Goal: Information Seeking & Learning: Find specific page/section

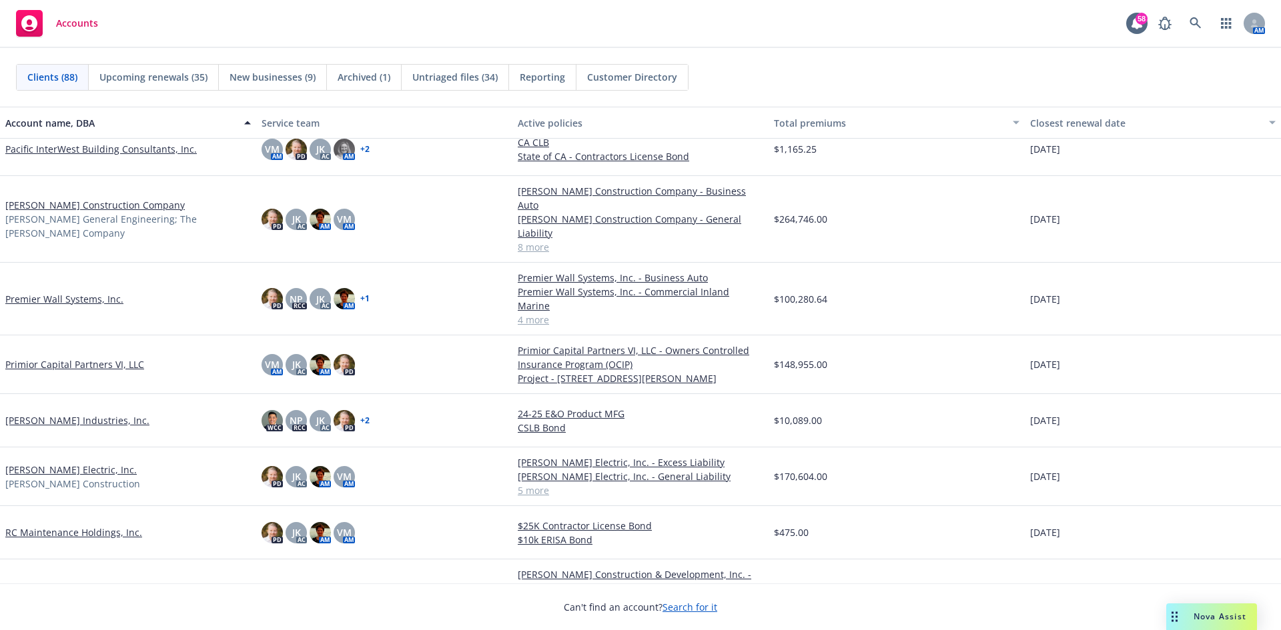
scroll to position [3335, 0]
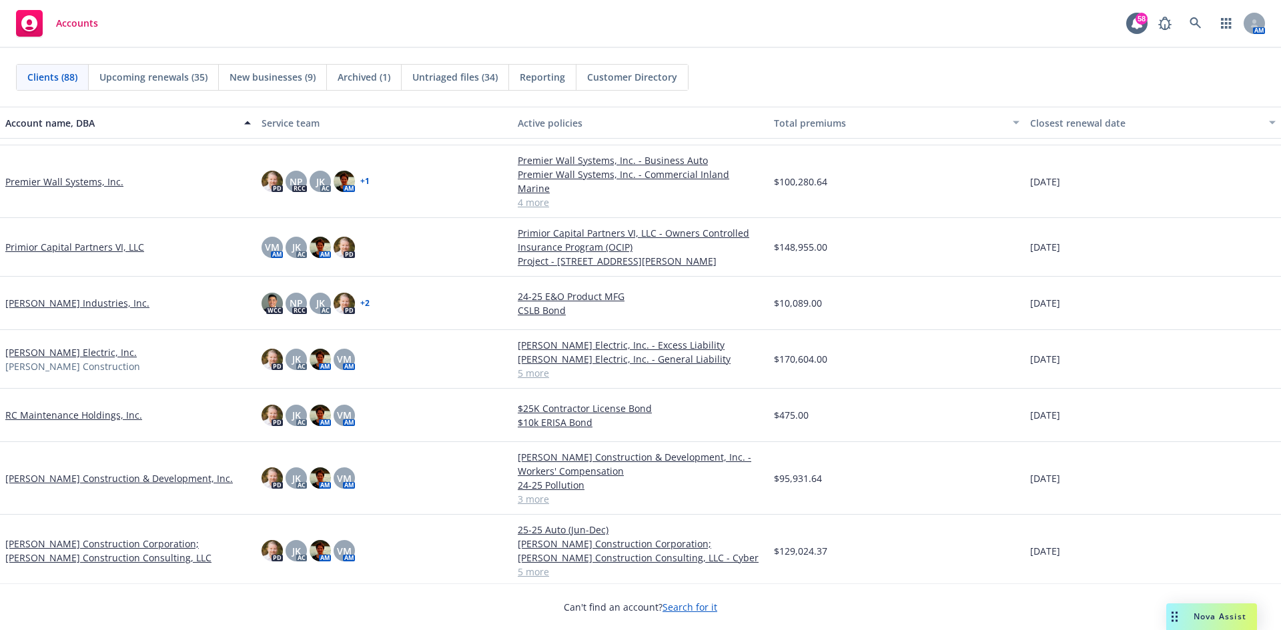
click at [105, 537] on link "[PERSON_NAME] Construction Corporation; [PERSON_NAME] Construction Consulting, …" at bounding box center [127, 551] width 245 height 28
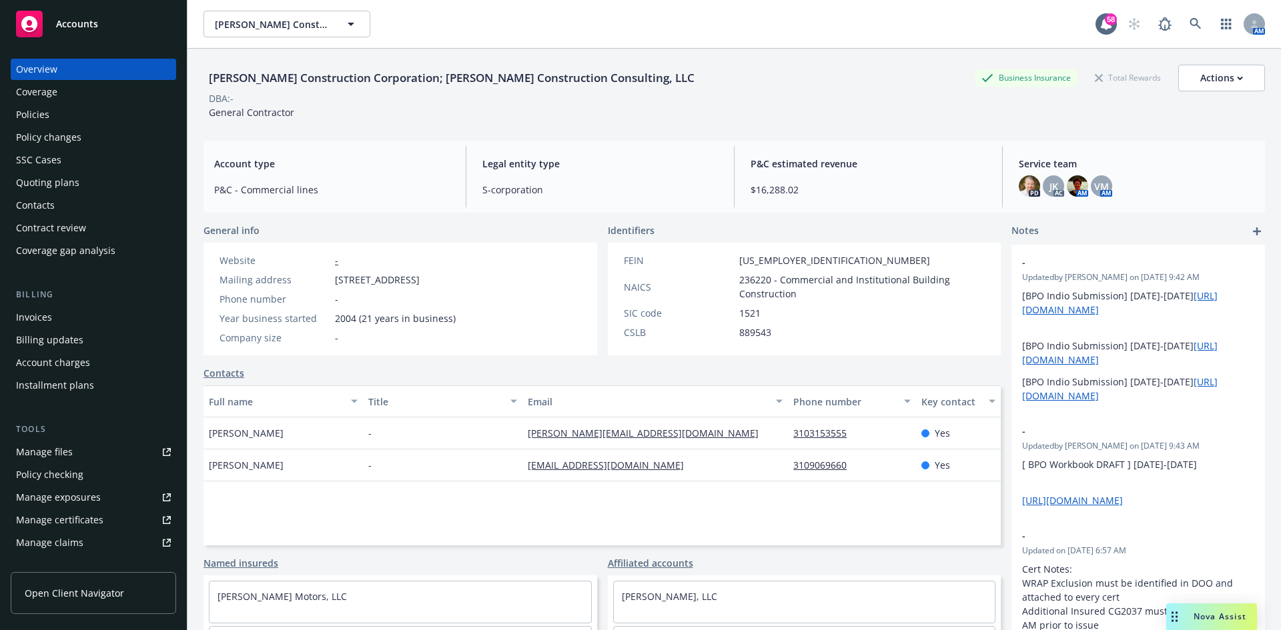
click at [45, 119] on div "Policies" at bounding box center [32, 114] width 33 height 21
